Goal: Check status: Check status

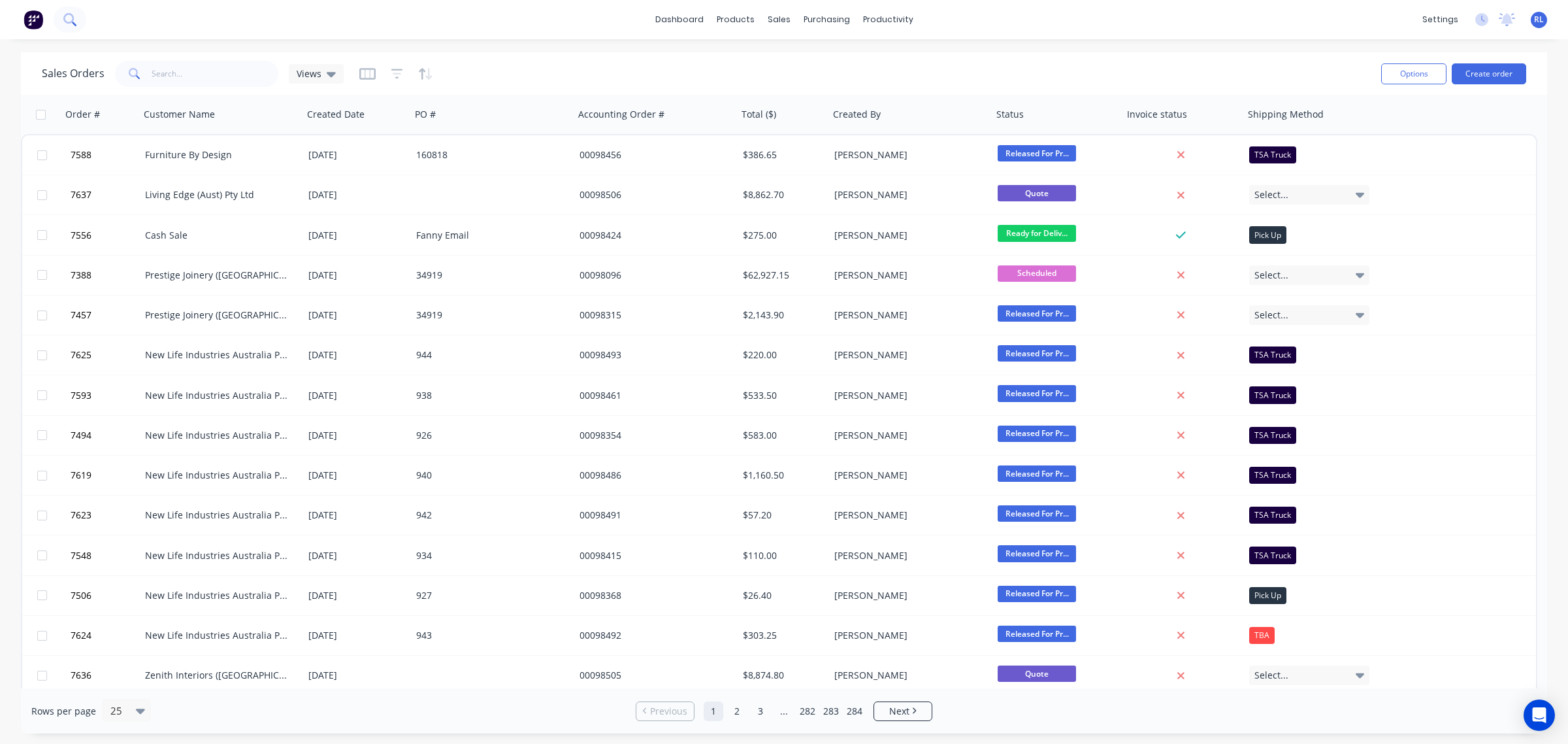
click at [63, 18] on icon at bounding box center [68, 18] width 10 height 10
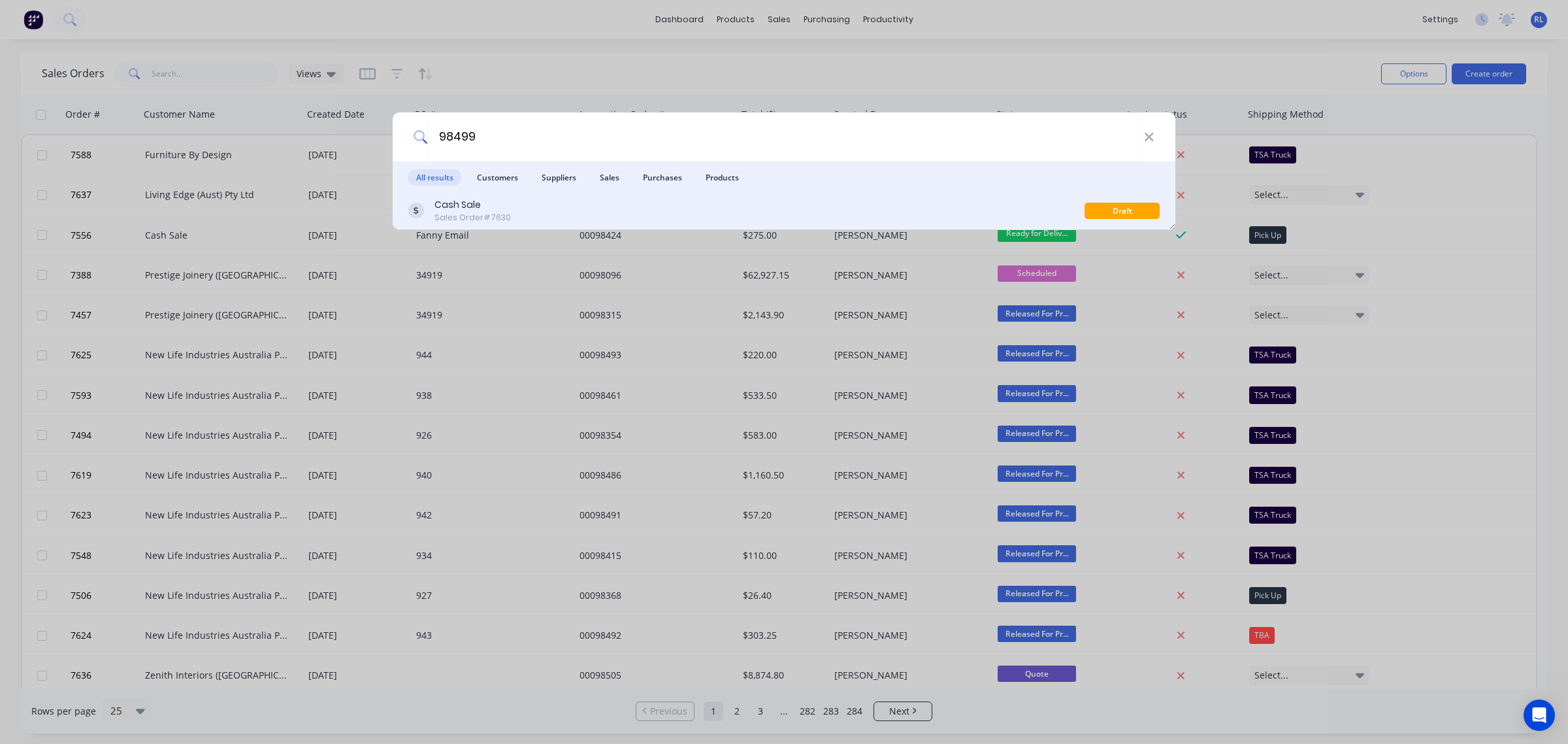
type input "98499"
click at [596, 197] on div "Cash Sale Sales Order #7630 Draft" at bounding box center [784, 212] width 782 height 37
click at [549, 216] on div "Cash Sale Sales Order #7630" at bounding box center [746, 210] width 676 height 25
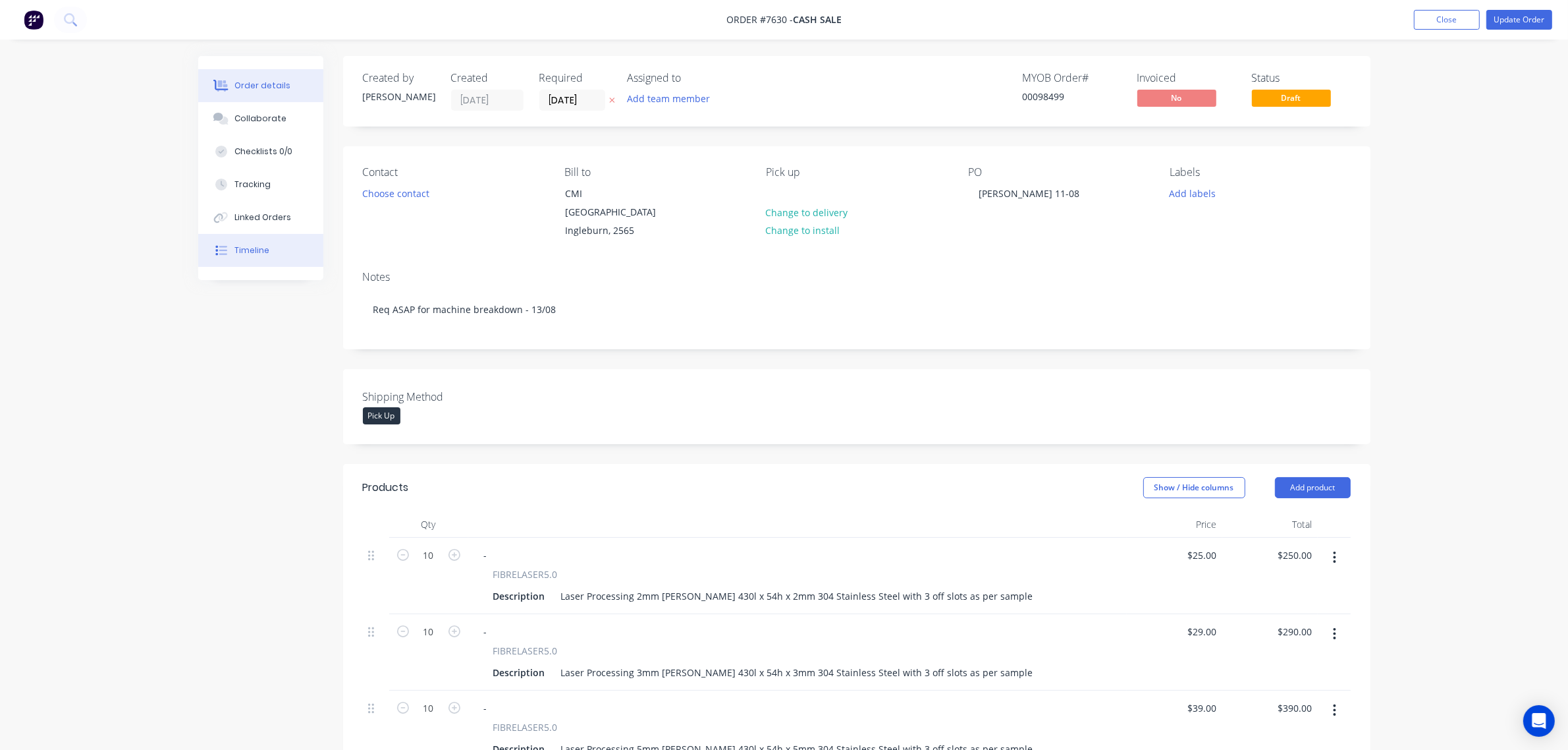
click at [221, 254] on icon at bounding box center [223, 250] width 8 height 9
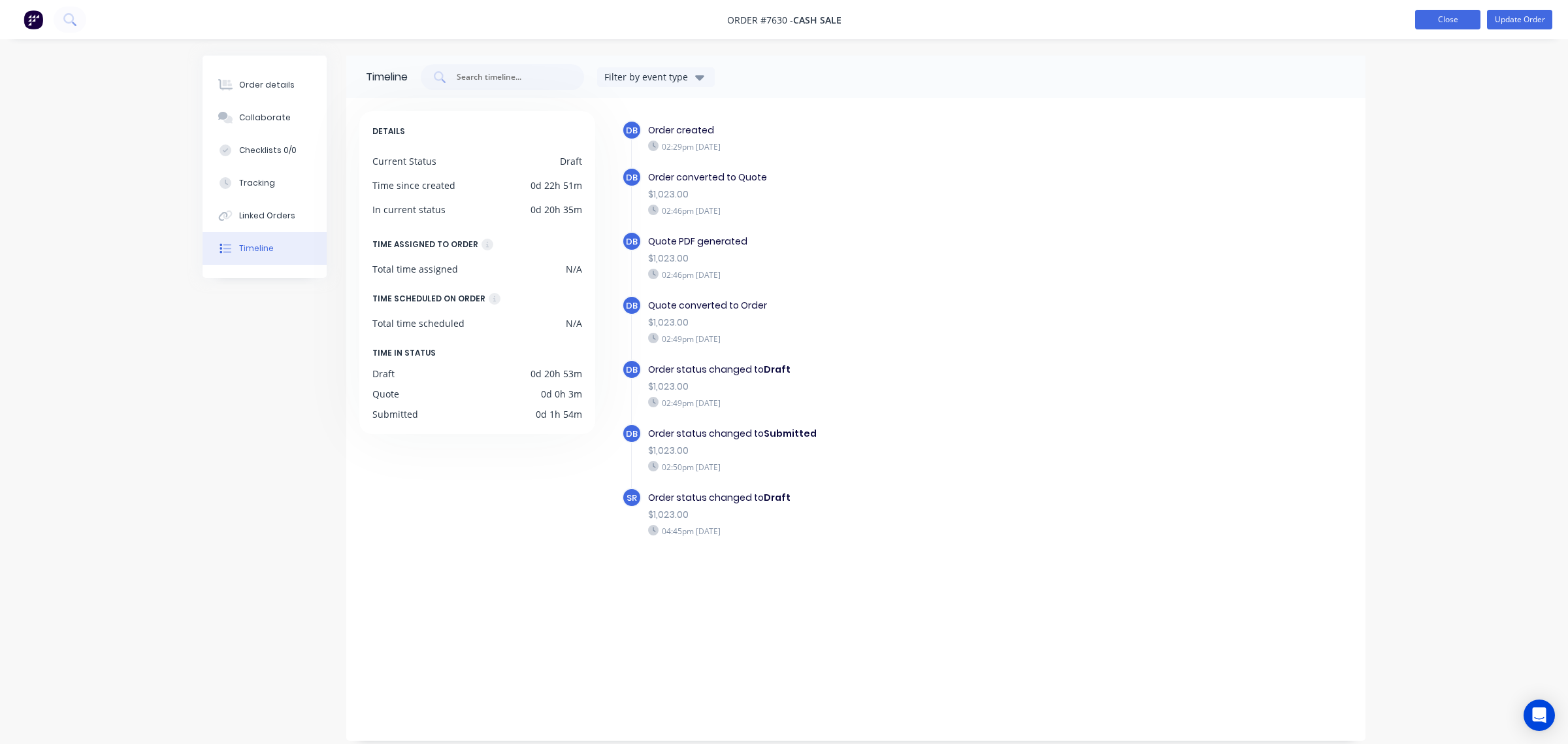
click at [1455, 21] on button "Close" at bounding box center [1448, 19] width 65 height 20
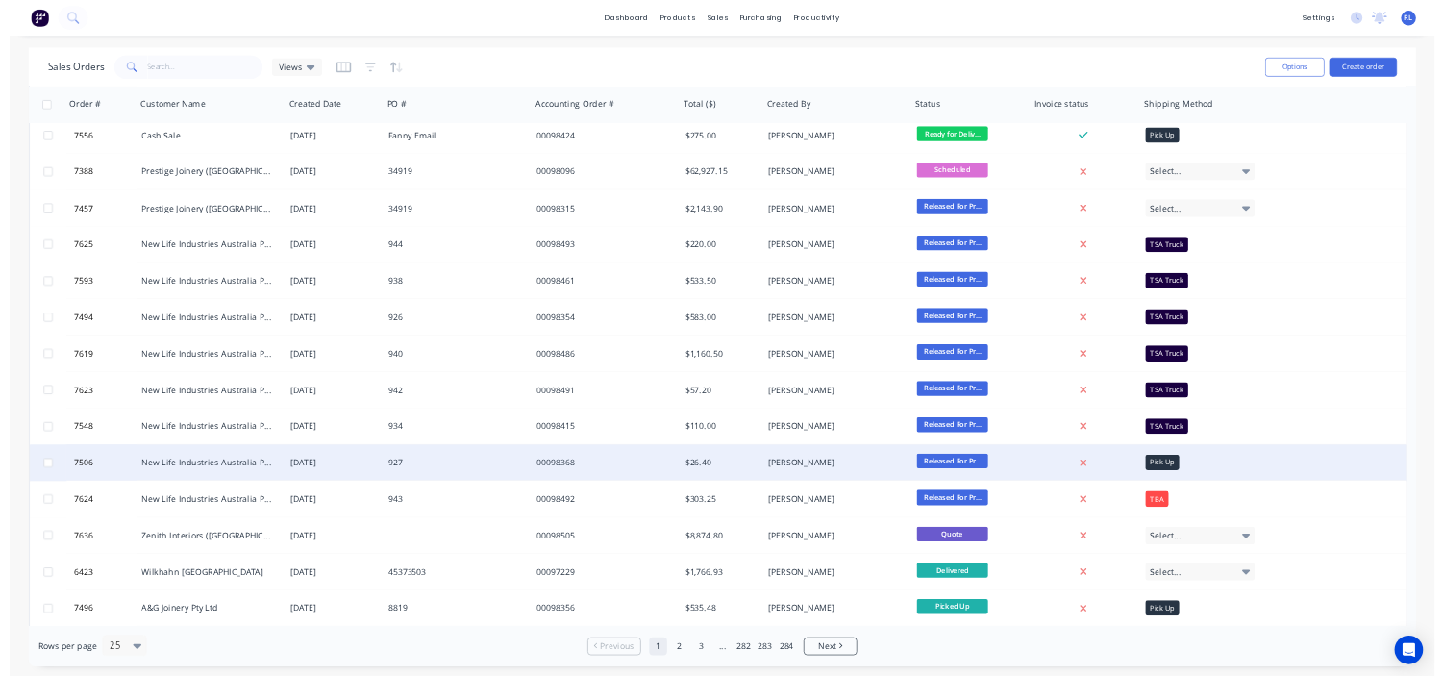
scroll to position [655, 0]
